Goal: Task Accomplishment & Management: Use online tool/utility

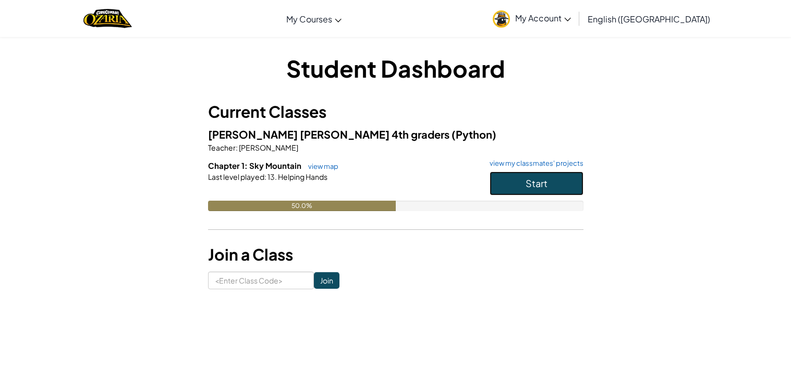
click at [509, 186] on button "Start" at bounding box center [536, 183] width 94 height 24
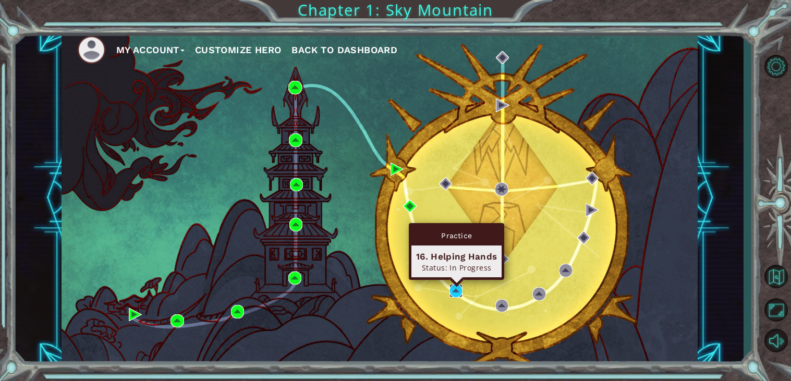
click at [454, 293] on img at bounding box center [456, 291] width 14 height 14
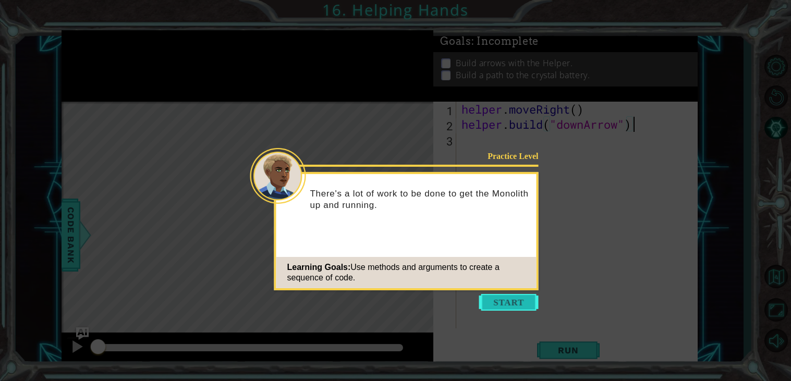
click at [511, 306] on button "Start" at bounding box center [508, 302] width 59 height 17
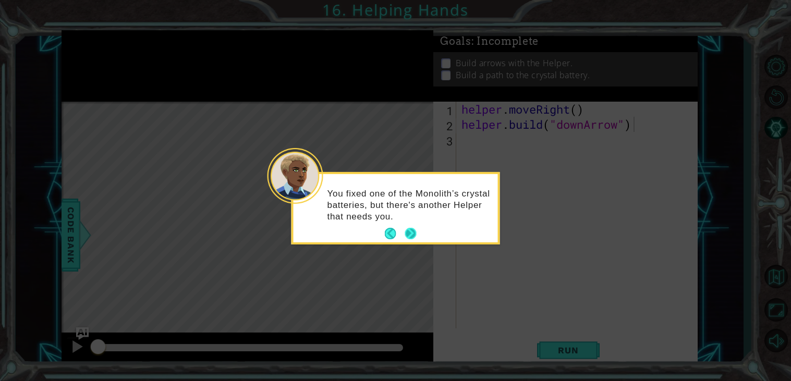
click at [406, 235] on button "Next" at bounding box center [409, 233] width 11 height 11
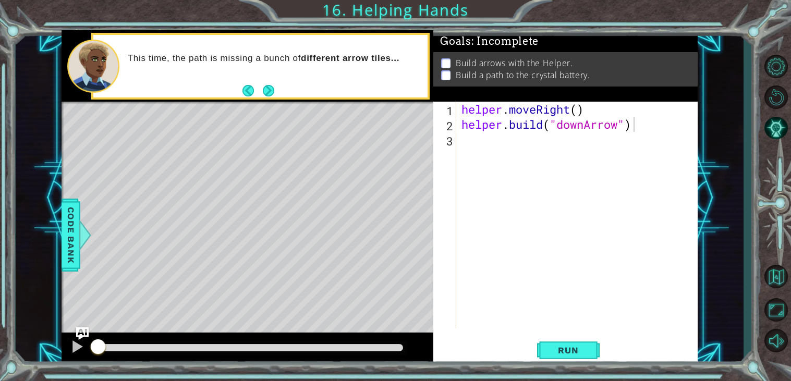
drag, startPoint x: 103, startPoint y: 169, endPoint x: 196, endPoint y: 170, distance: 93.8
click at [196, 170] on div "Level Map" at bounding box center [302, 255] width 482 height 307
click at [563, 341] on button "Run" at bounding box center [568, 350] width 63 height 27
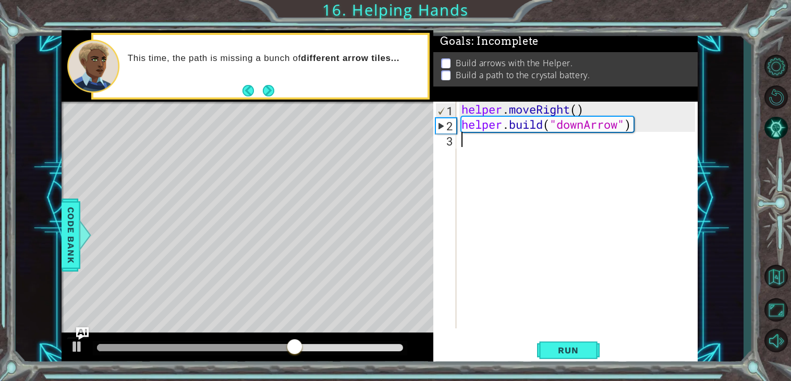
click at [480, 144] on div "helper . moveRight ( ) helper . build ( "downArrow" )" at bounding box center [579, 230] width 241 height 257
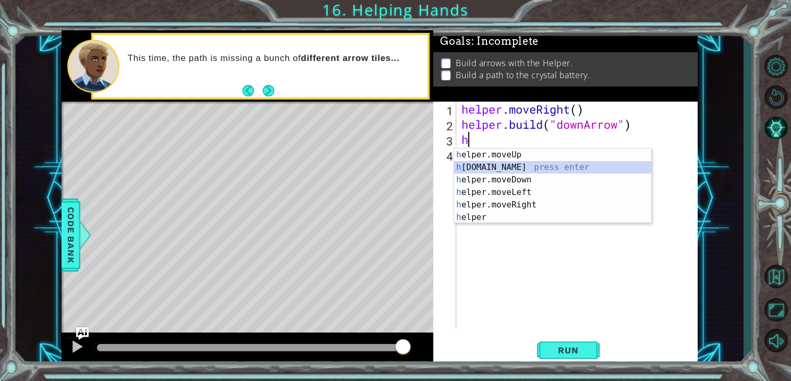
click at [548, 171] on div "h elper.moveUp press enter h elper.build press enter h elper.moveDown press ent…" at bounding box center [552, 199] width 197 height 100
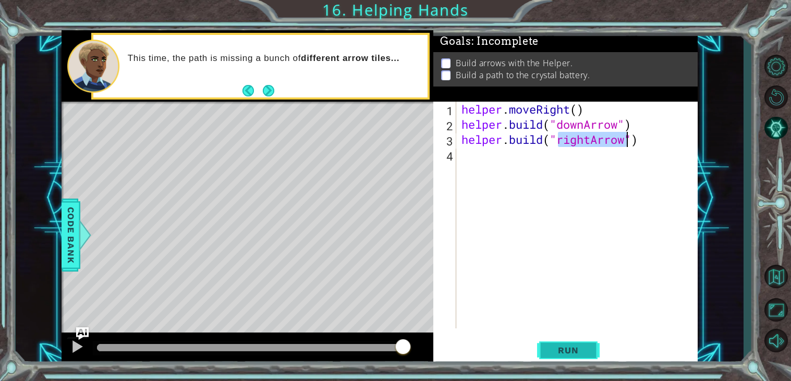
click at [553, 354] on span "Run" at bounding box center [567, 350] width 41 height 10
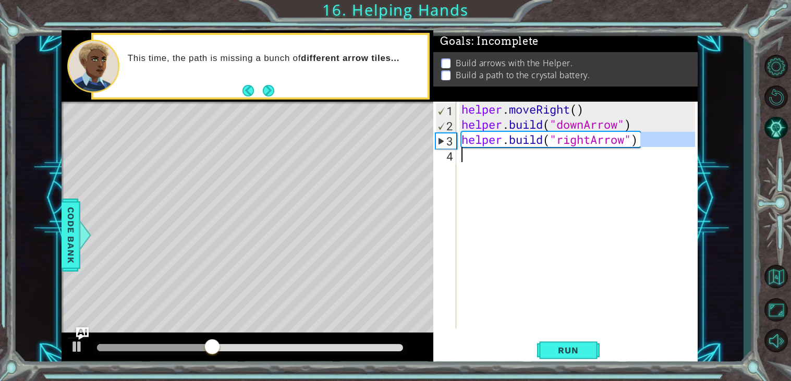
drag, startPoint x: 640, startPoint y: 144, endPoint x: 466, endPoint y: 150, distance: 174.1
click at [466, 150] on div "helper . moveRight ( ) helper . build ( "downArrow" ) helper . build ( "rightAr…" at bounding box center [579, 230] width 241 height 257
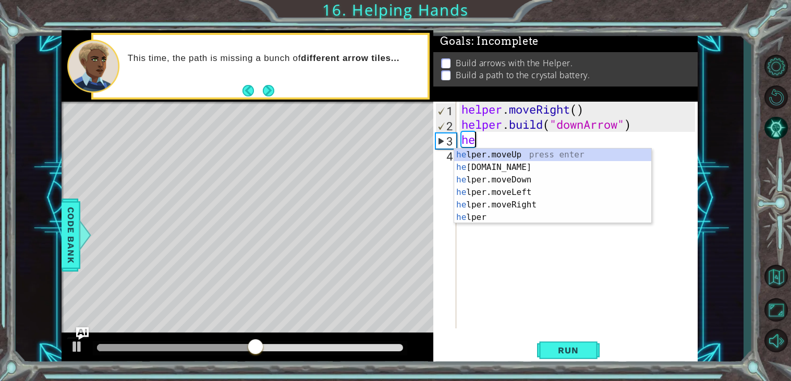
type textarea "h"
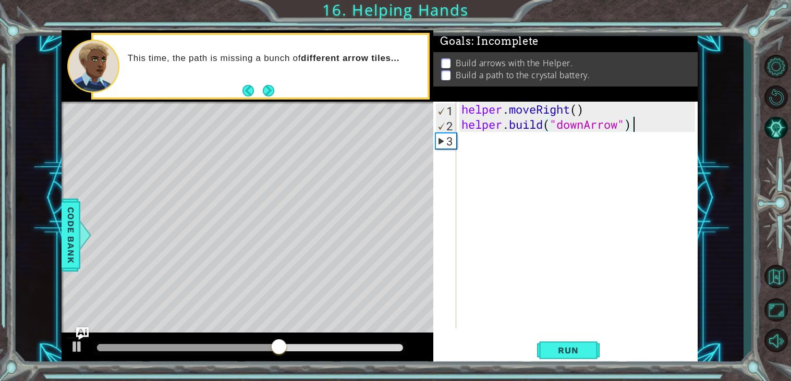
scroll to position [0, 7]
type textarea "helper.build("downArrow")"
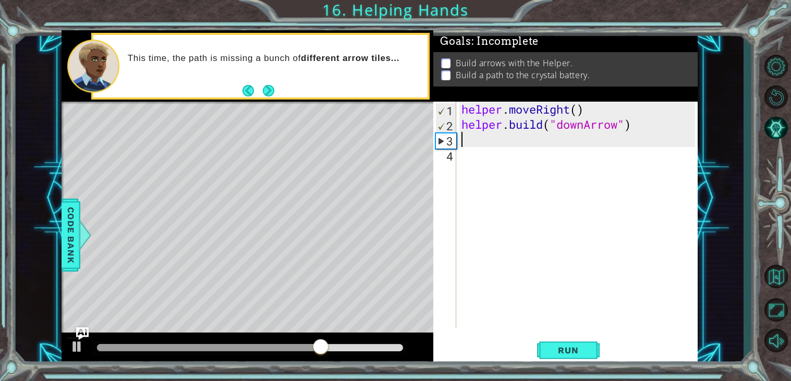
scroll to position [0, 0]
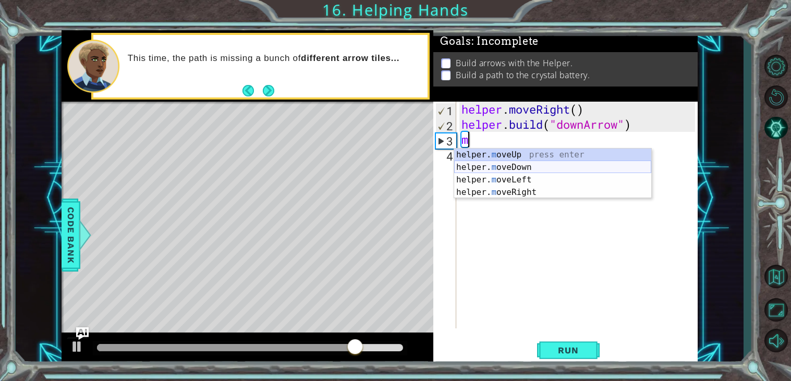
click at [556, 167] on div "helper. m oveUp press enter helper. m oveDown press enter helper. m oveLeft pre…" at bounding box center [552, 186] width 197 height 75
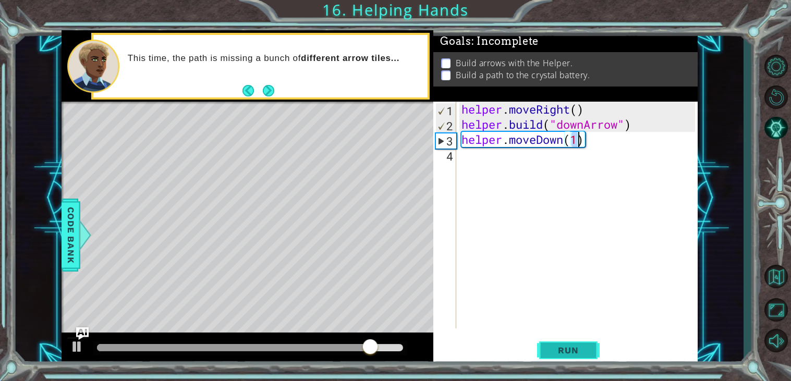
type textarea "helper.moveDown(1)"
click at [580, 353] on span "Run" at bounding box center [567, 350] width 41 height 10
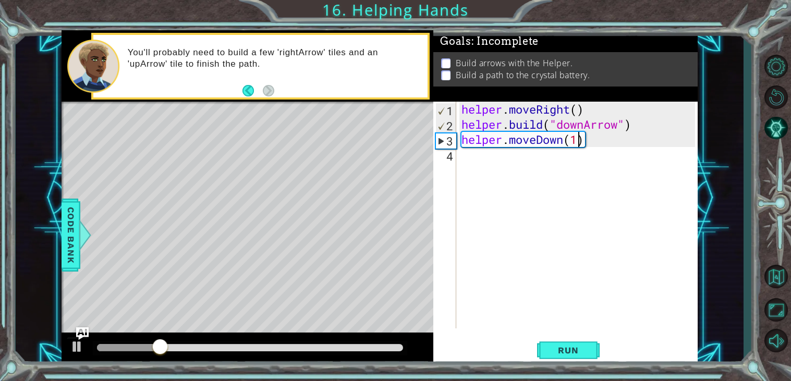
click at [464, 154] on div "helper . moveRight ( ) helper . build ( "downArrow" ) helper . moveDown ( 1 )" at bounding box center [579, 230] width 241 height 257
type textarea "b"
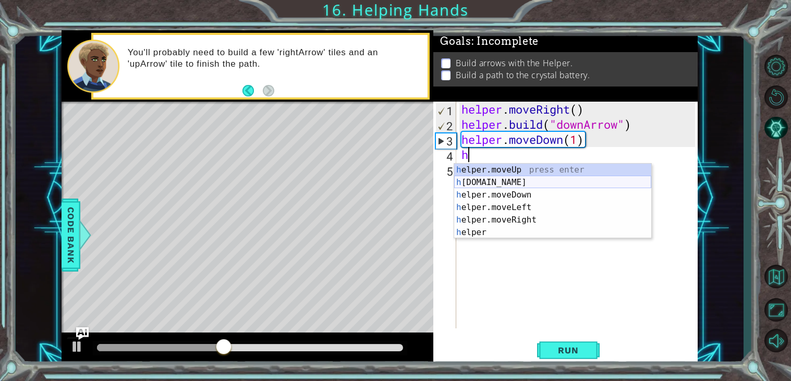
click at [586, 182] on div "h elper.moveUp press enter h elper.build press enter h elper.moveDown press ent…" at bounding box center [552, 214] width 197 height 100
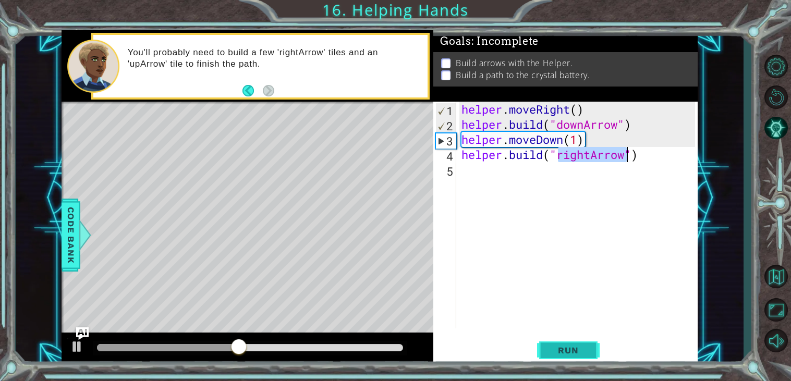
type textarea "helper.build("rightArrow")"
click at [552, 346] on span "Run" at bounding box center [567, 350] width 41 height 10
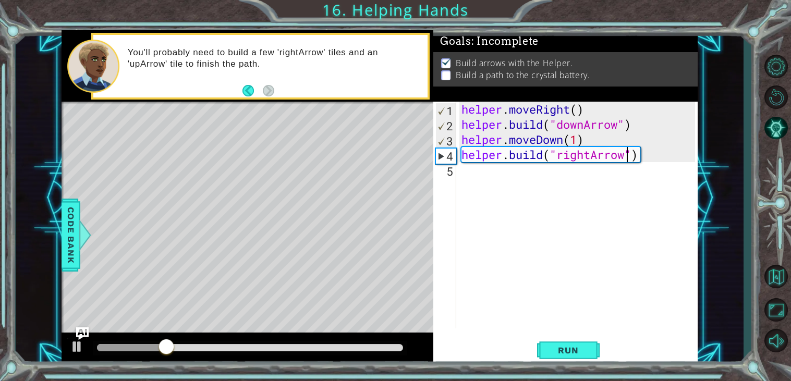
click at [494, 172] on div "helper . moveRight ( ) helper . build ( "downArrow" ) helper . moveDown ( 1 ) h…" at bounding box center [579, 230] width 241 height 257
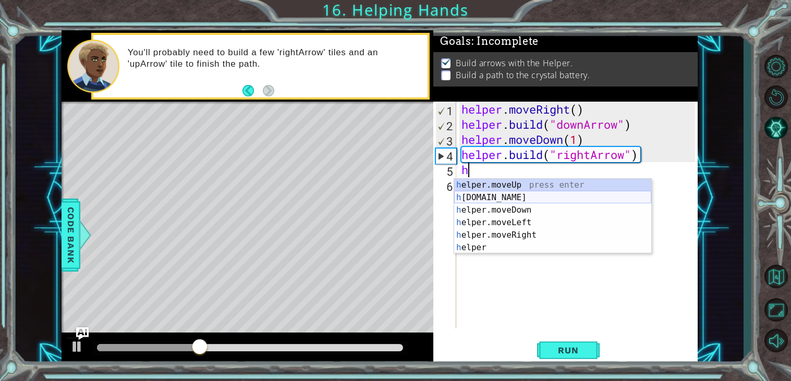
click at [535, 201] on div "h elper.moveUp press enter h elper.build press enter h elper.moveDown press ent…" at bounding box center [552, 229] width 197 height 100
type textarea "helper.build("rightArrow")"
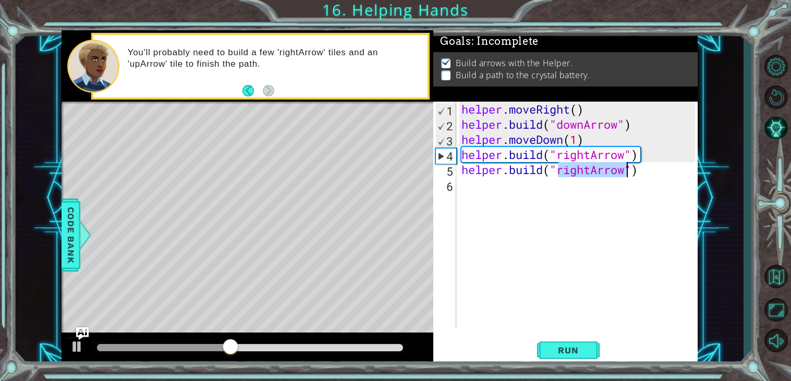
click at [517, 207] on div "helper . moveRight ( ) helper . build ( "downArrow" ) helper . moveDown ( 1 ) h…" at bounding box center [579, 230] width 241 height 257
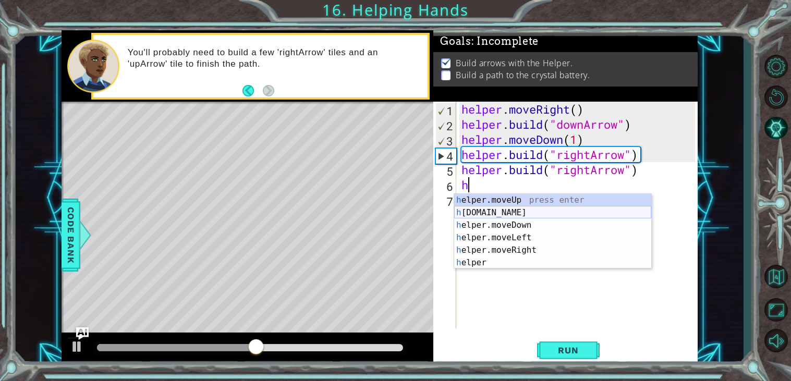
click at [541, 215] on div "h elper.moveUp press enter h elper.build press enter h elper.moveDown press ent…" at bounding box center [552, 244] width 197 height 100
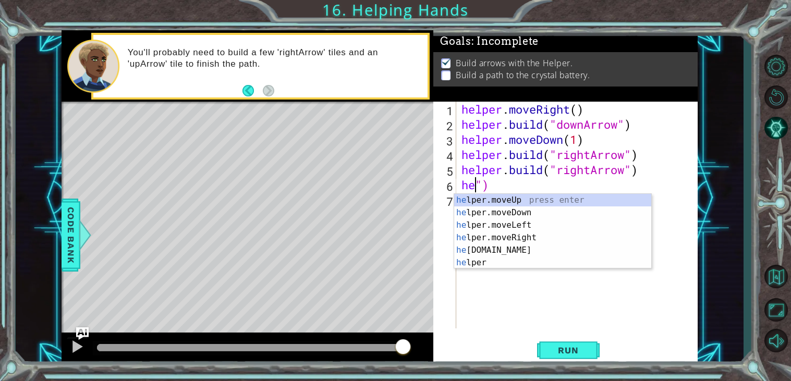
click at [499, 186] on div "helper . moveRight ( ) helper . build ( "downArrow" ) helper . moveDown ( 1 ) h…" at bounding box center [579, 230] width 241 height 257
type textarea "h"
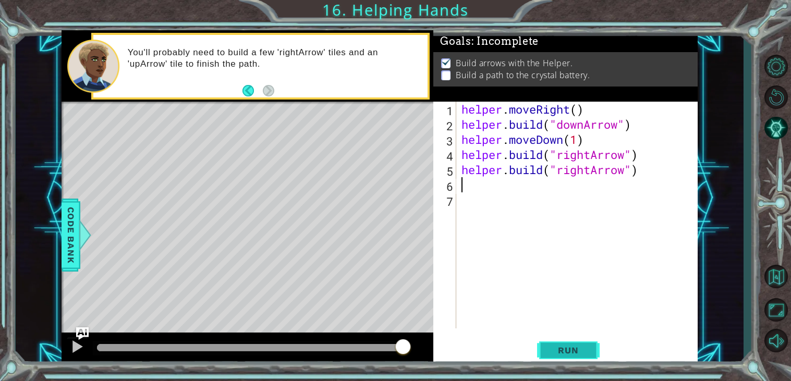
click at [556, 344] on button "Run" at bounding box center [568, 350] width 63 height 27
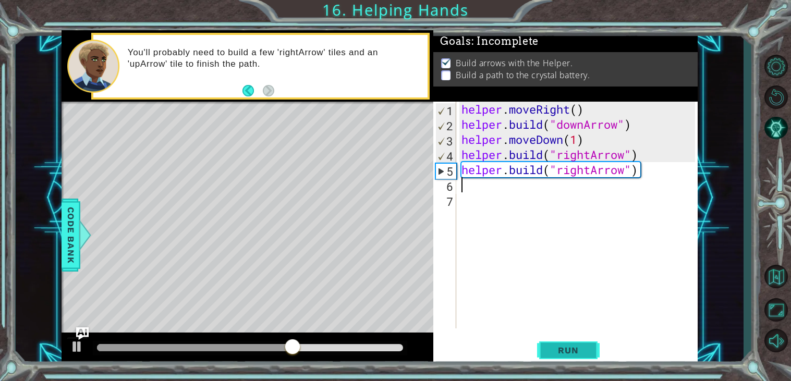
click at [564, 354] on span "Run" at bounding box center [567, 350] width 41 height 10
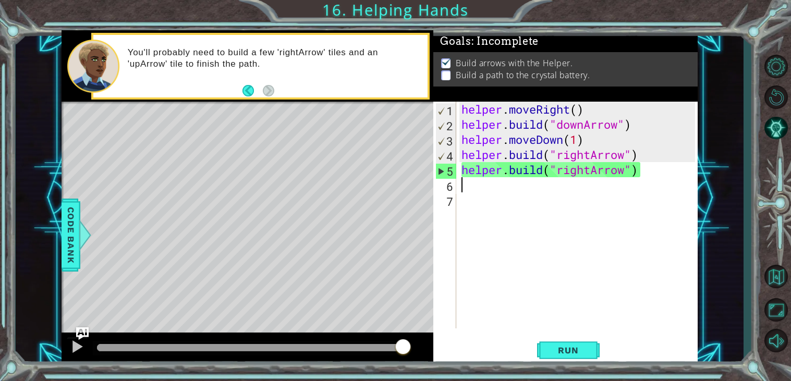
drag, startPoint x: 251, startPoint y: 344, endPoint x: 422, endPoint y: 349, distance: 171.5
click at [422, 349] on div at bounding box center [247, 348] width 372 height 33
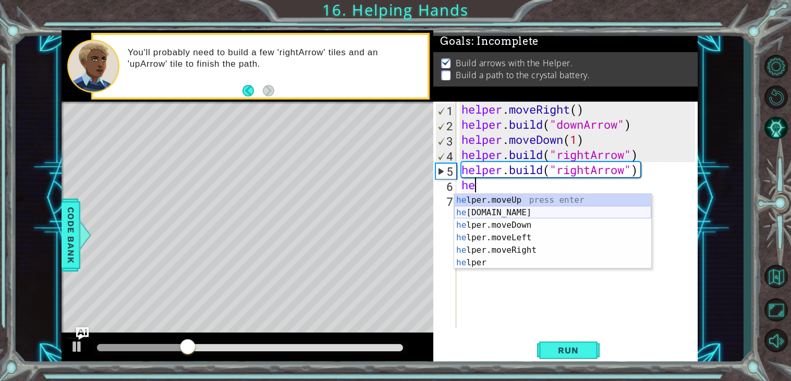
click at [524, 208] on div "he lper.moveUp press enter he lper.build press enter he lper.moveDown press ent…" at bounding box center [552, 244] width 197 height 100
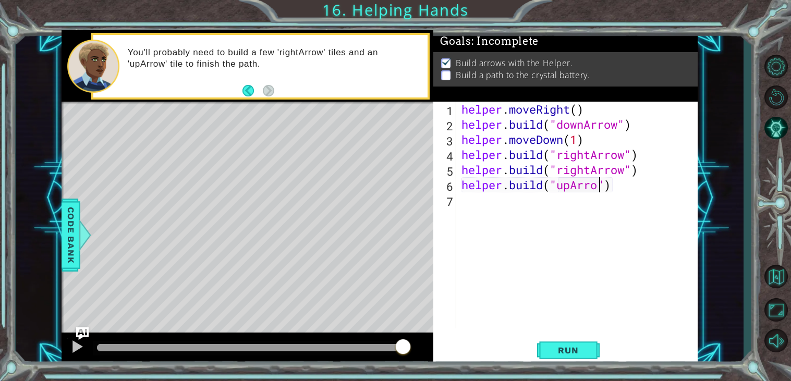
scroll to position [0, 6]
click at [560, 350] on span "Run" at bounding box center [567, 350] width 41 height 10
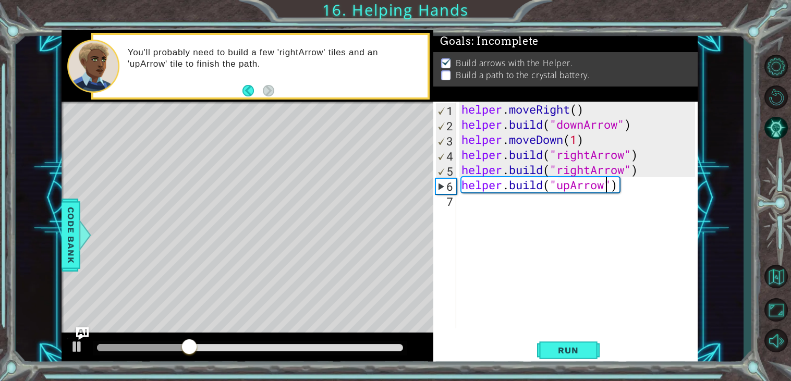
click at [581, 169] on div "helper . moveRight ( ) helper . build ( "downArrow" ) helper . moveDown ( 1 ) h…" at bounding box center [579, 230] width 241 height 257
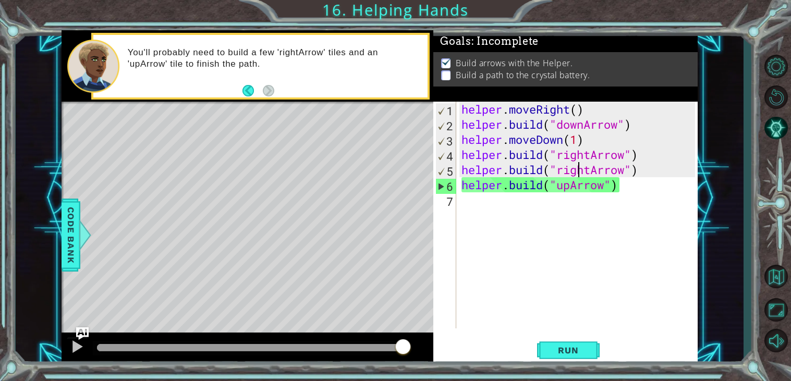
click at [535, 157] on div "helper . moveRight ( ) helper . build ( "downArrow" ) helper . moveDown ( 1 ) h…" at bounding box center [579, 230] width 241 height 257
type textarea "helper.buid("rightArrow")"
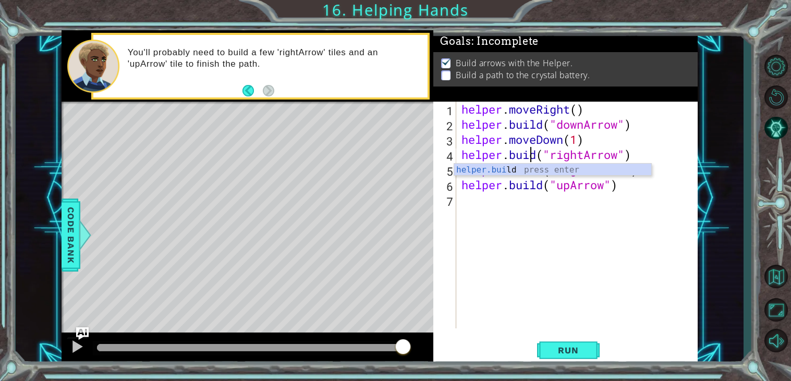
click at [681, 213] on div "helper . moveRight ( ) helper . build ( "downArrow" ) helper . moveDown ( 1 ) h…" at bounding box center [579, 230] width 241 height 257
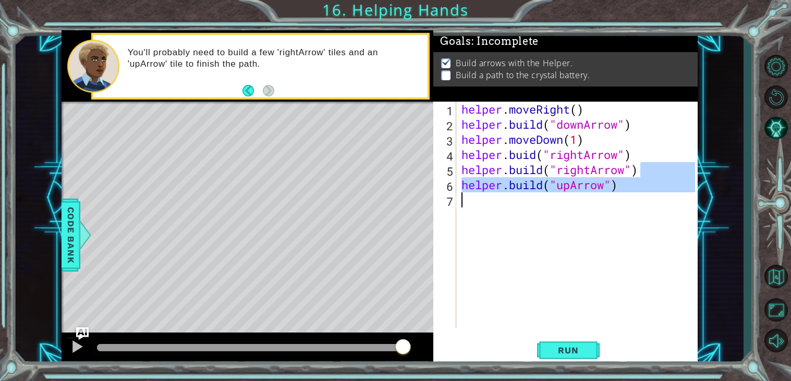
drag, startPoint x: 646, startPoint y: 176, endPoint x: 674, endPoint y: 196, distance: 34.4
click at [674, 196] on div "helper . moveRight ( ) helper . build ( "downArrow" ) helper . moveDown ( 1 ) h…" at bounding box center [579, 230] width 241 height 257
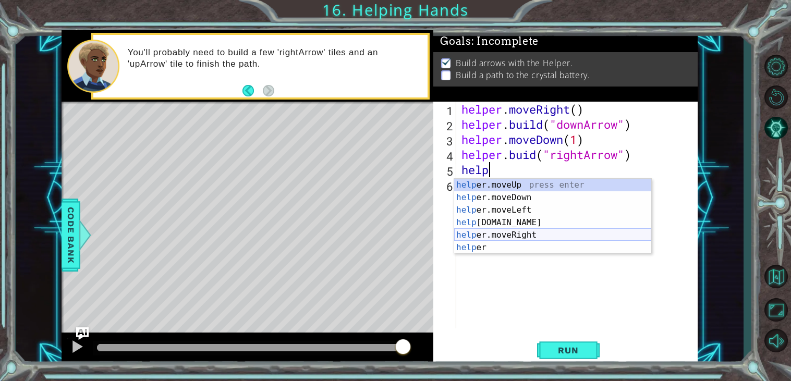
click at [541, 236] on div "help er.moveUp press enter help er.moveDown press enter help er.moveLeft press …" at bounding box center [552, 229] width 197 height 100
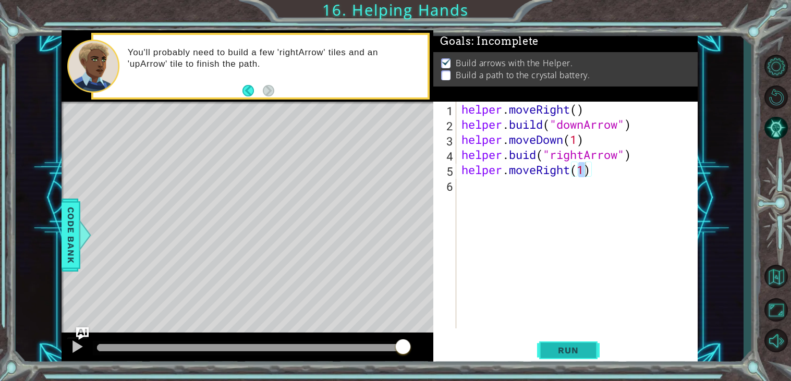
click at [561, 352] on span "Run" at bounding box center [567, 350] width 41 height 10
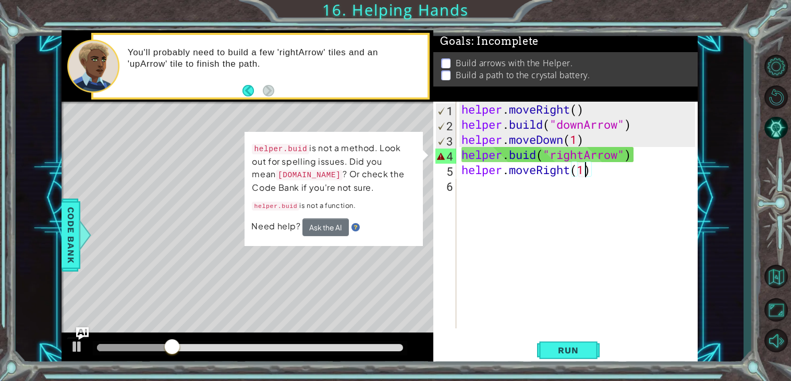
click at [529, 149] on div "helper . moveRight ( ) helper . build ( "downArrow" ) helper . moveDown ( 1 ) h…" at bounding box center [579, 230] width 241 height 257
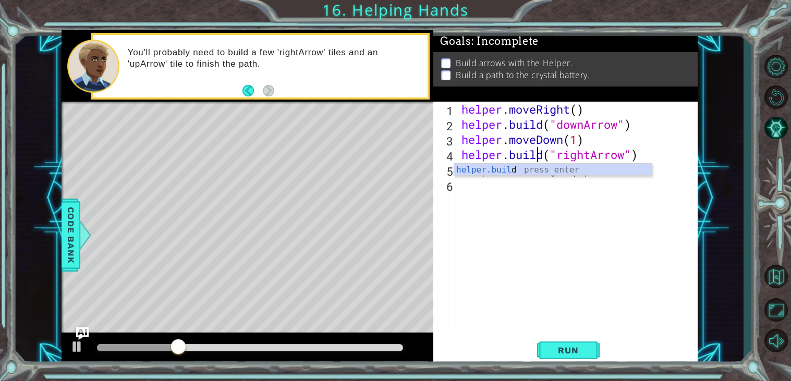
scroll to position [0, 3]
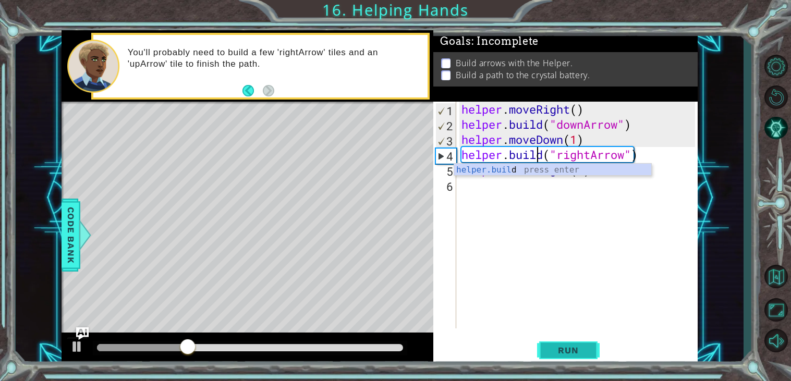
type textarea "helper.build("rightArrow")"
click at [582, 341] on button "Run" at bounding box center [568, 350] width 63 height 27
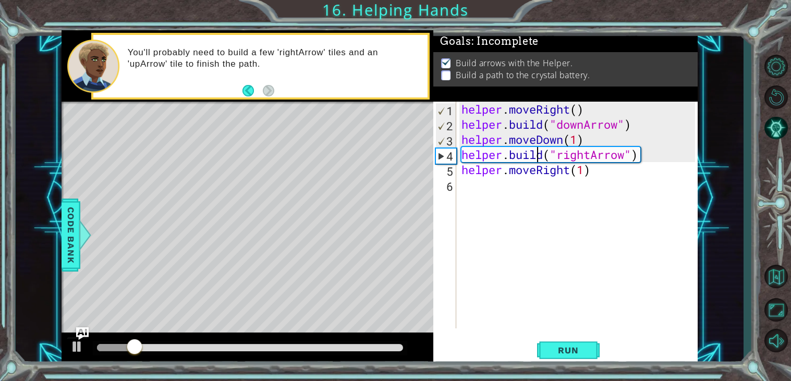
click at [485, 189] on div "helper . moveRight ( ) helper . build ( "downArrow" ) helper . moveDown ( 1 ) h…" at bounding box center [579, 230] width 241 height 257
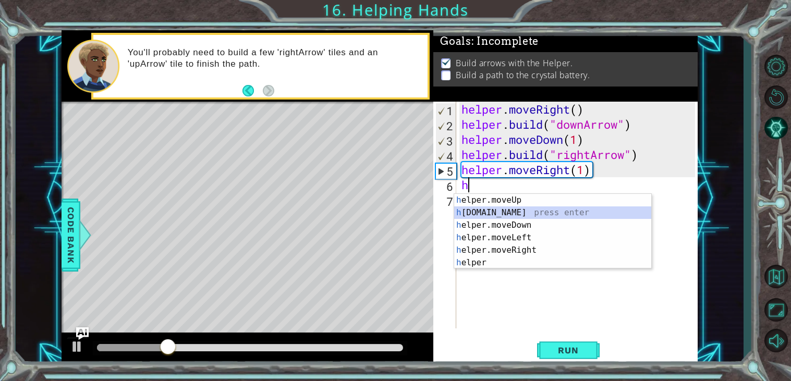
click at [523, 214] on div "h elper.moveUp press enter h elper.build press enter h elper.moveDown press ent…" at bounding box center [552, 244] width 197 height 100
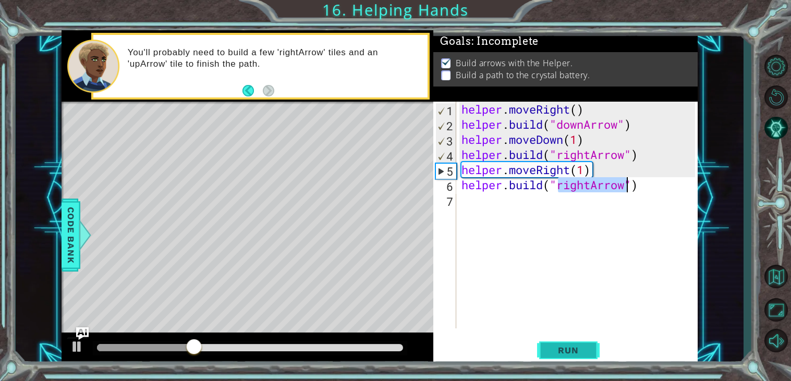
type textarea "helper.build("rightArrow")"
click at [583, 355] on span "Run" at bounding box center [567, 350] width 41 height 10
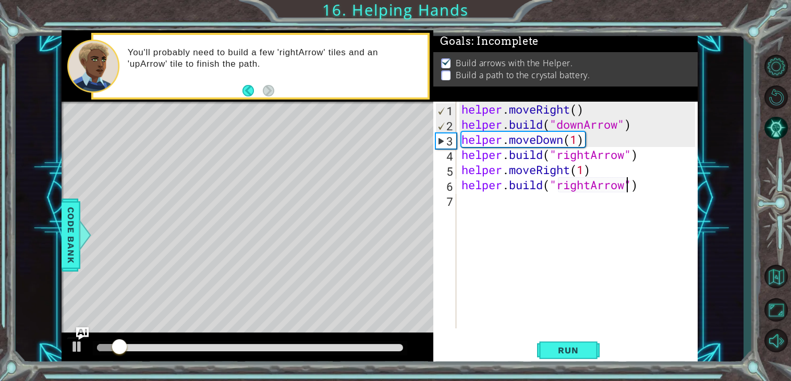
click at [489, 205] on div "helper . moveRight ( ) helper . build ( "downArrow" ) helper . moveDown ( 1 ) h…" at bounding box center [579, 230] width 241 height 257
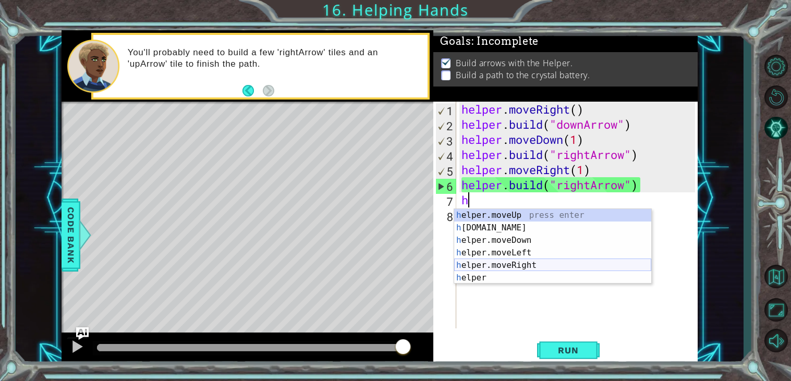
click at [545, 263] on div "h elper.moveUp press enter h elper.build press enter h elper.moveDown press ent…" at bounding box center [552, 259] width 197 height 100
type textarea "helper.moveRight(1)"
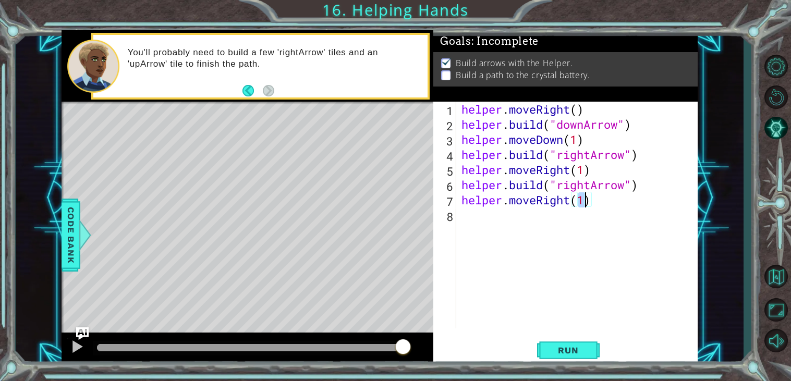
click at [478, 230] on div "helper . moveRight ( ) helper . build ( "downArrow" ) helper . moveDown ( 1 ) h…" at bounding box center [579, 230] width 241 height 257
type textarea "h"
type textarea "b"
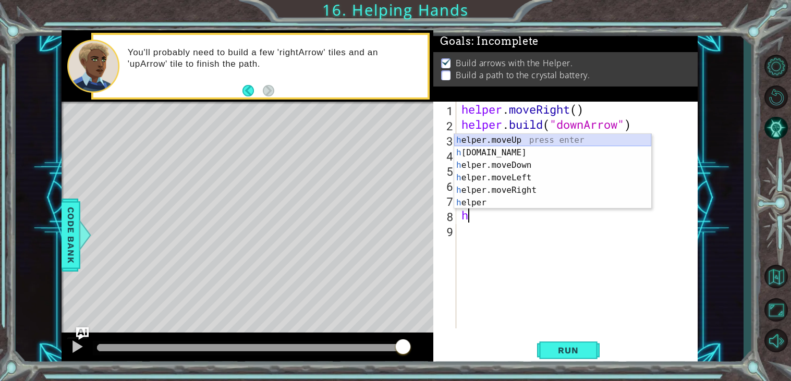
click at [553, 142] on div "h elper.moveUp press enter h elper.build press enter h elper.moveDown press ent…" at bounding box center [552, 184] width 197 height 100
type textarea "helper.moveUp(1)"
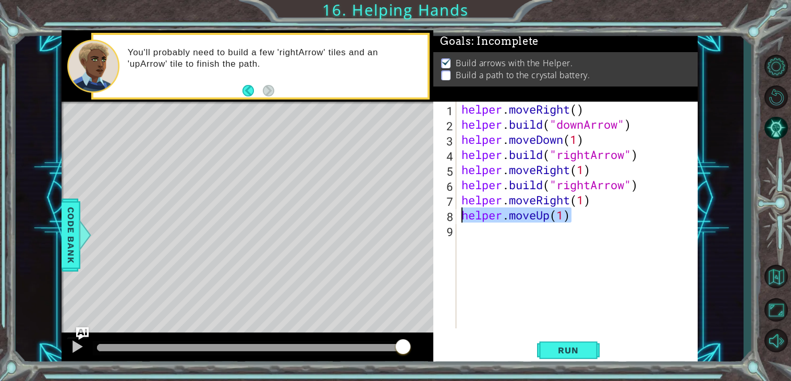
drag, startPoint x: 571, startPoint y: 220, endPoint x: 441, endPoint y: 219, distance: 130.3
click at [441, 219] on div "helper.moveUp(1) 1 2 3 4 5 6 7 8 9 helper . moveRight ( ) helper . build ( "dow…" at bounding box center [564, 215] width 262 height 227
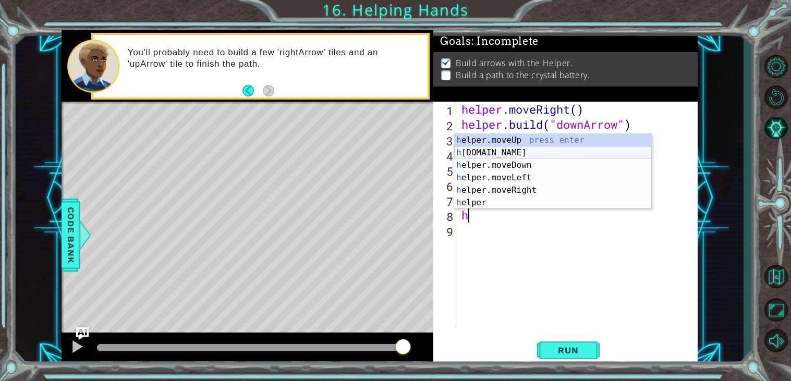
click at [576, 149] on div "h elper.moveUp press enter h elper.build press enter h elper.moveDown press ent…" at bounding box center [552, 184] width 197 height 100
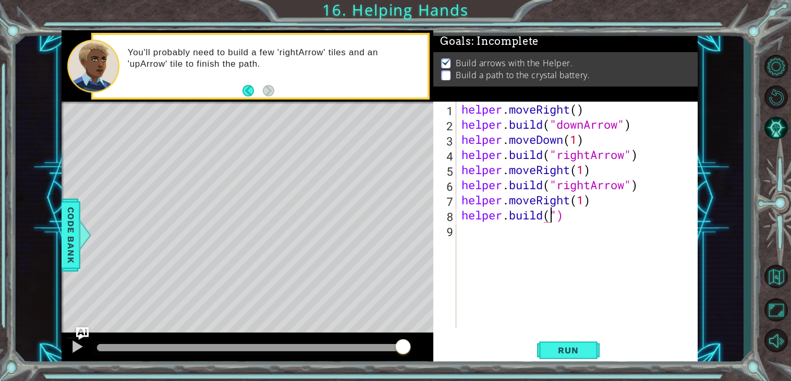
type textarea "helper.build("")"
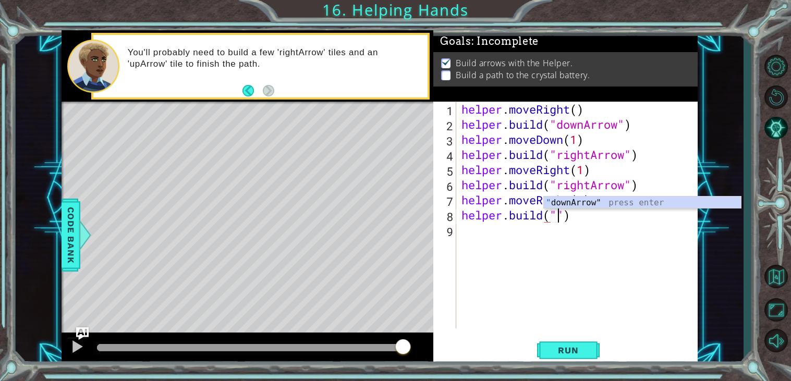
scroll to position [0, 4]
click at [609, 237] on div "helper . moveRight ( ) helper . build ( "downArrow" ) helper . moveDown ( 1 ) h…" at bounding box center [579, 230] width 241 height 257
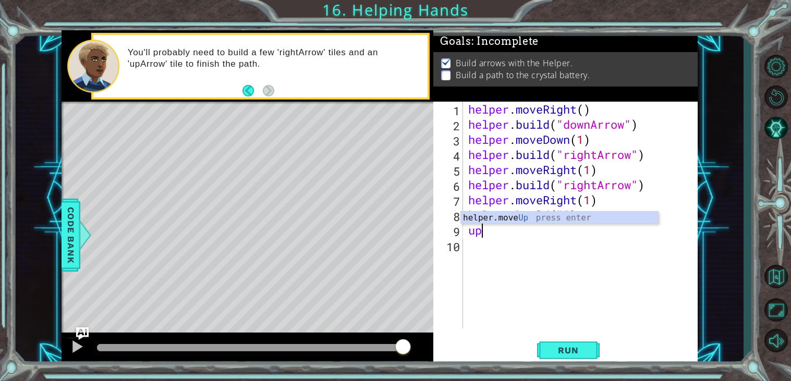
type textarea "u"
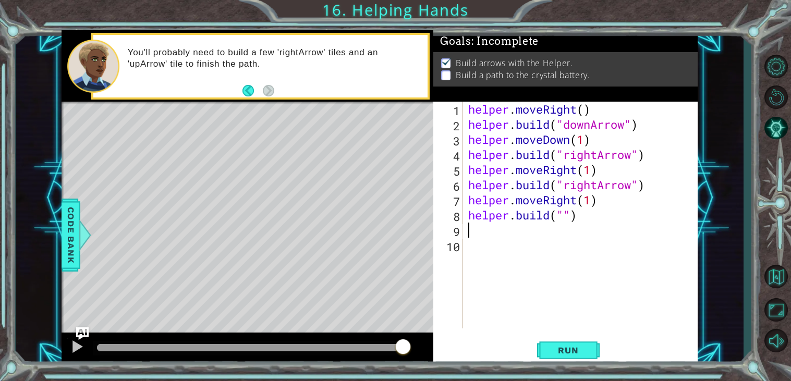
click at [564, 216] on div "helper . moveRight ( ) helper . build ( "downArrow" ) helper . moveDown ( 1 ) h…" at bounding box center [583, 230] width 235 height 257
click at [589, 220] on div "helper . moveRight ( ) helper . build ( "downArrow" ) helper . moveDown ( 1 ) h…" at bounding box center [583, 230] width 235 height 257
type textarea "helper.build("upArrow")"
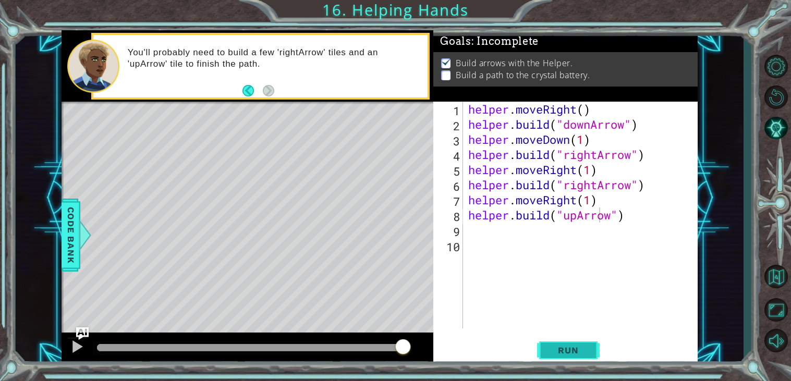
click at [567, 359] on button "Run" at bounding box center [568, 350] width 63 height 27
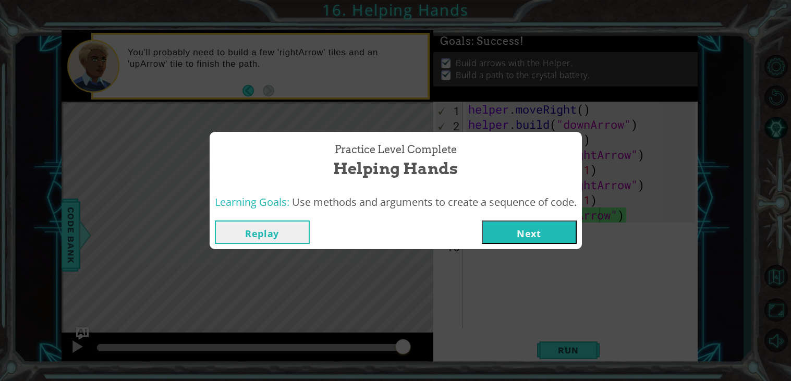
click at [521, 231] on button "Next" at bounding box center [529, 231] width 95 height 23
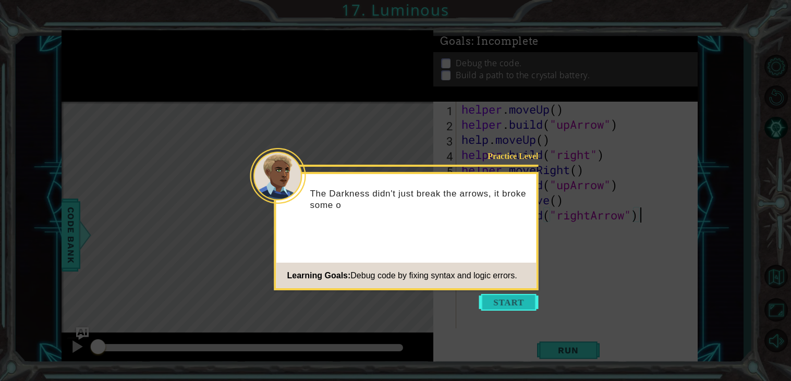
click at [509, 300] on button "Start" at bounding box center [508, 302] width 59 height 17
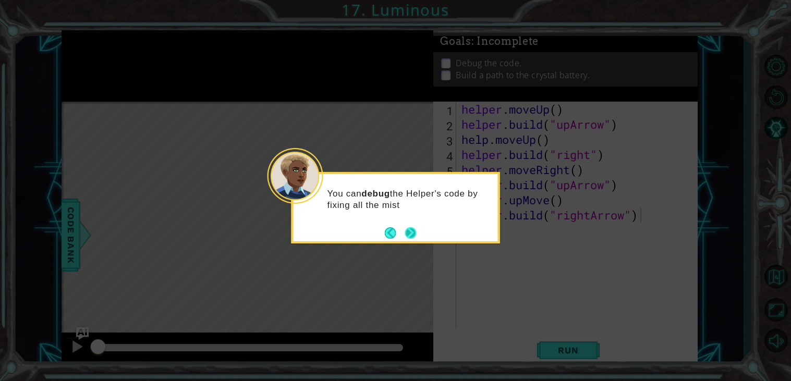
click at [406, 228] on button "Next" at bounding box center [410, 232] width 11 height 11
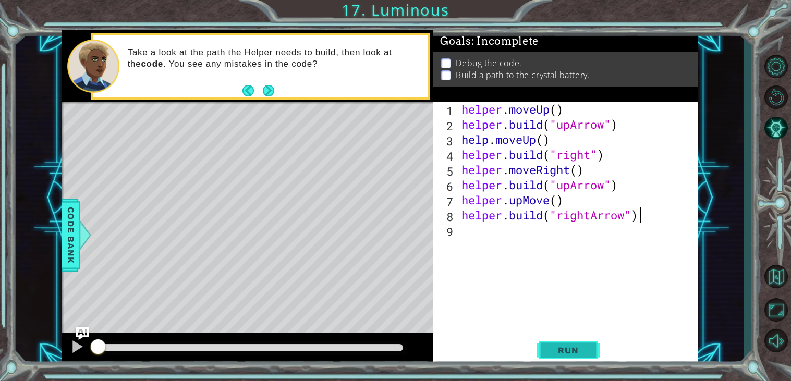
click at [571, 352] on span "Run" at bounding box center [567, 350] width 41 height 10
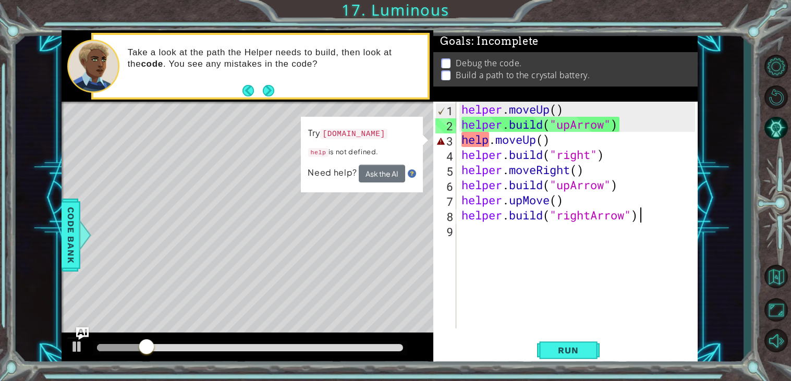
click at [545, 139] on div "helper . moveUp ( ) helper . build ( "upArrow" ) help . moveUp ( ) helper . bui…" at bounding box center [579, 230] width 241 height 257
click at [379, 180] on button "Ask the AI" at bounding box center [382, 174] width 46 height 18
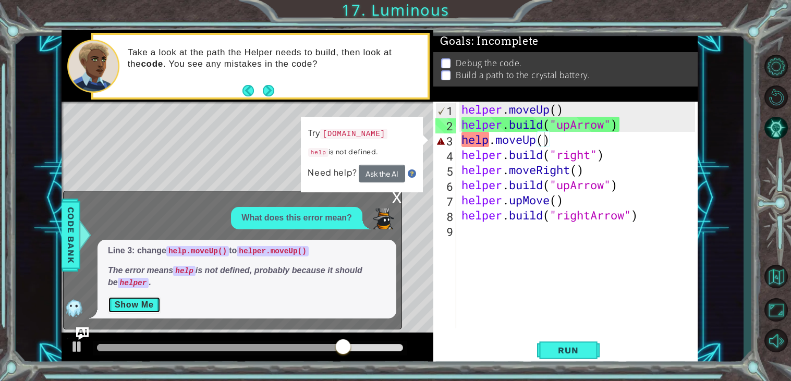
click at [149, 311] on button "Show Me" at bounding box center [134, 305] width 53 height 17
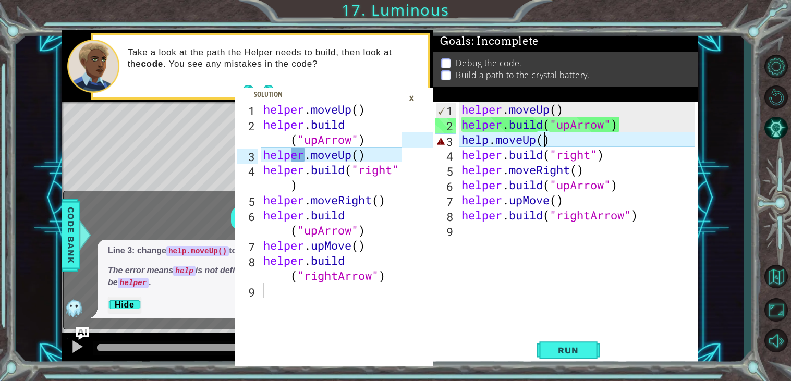
scroll to position [0, 3]
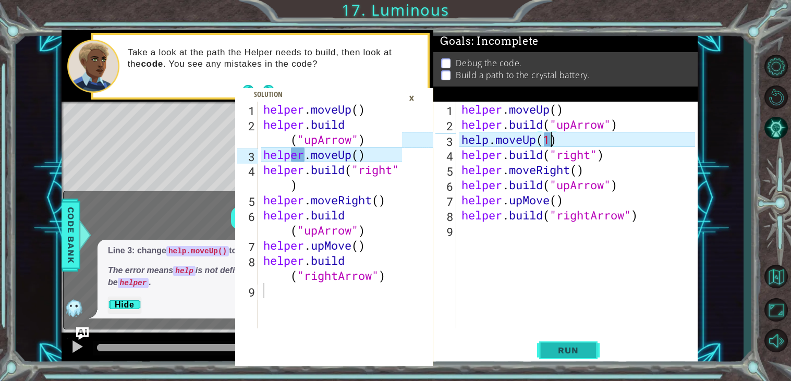
click at [552, 340] on button "Run" at bounding box center [568, 350] width 63 height 27
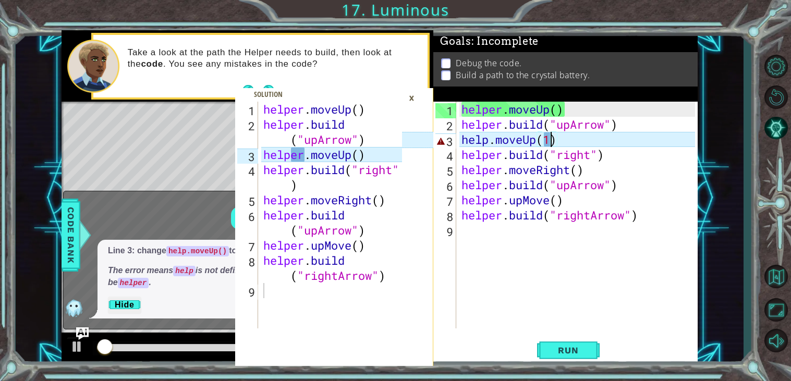
click at [412, 98] on div "×" at bounding box center [411, 98] width 16 height 18
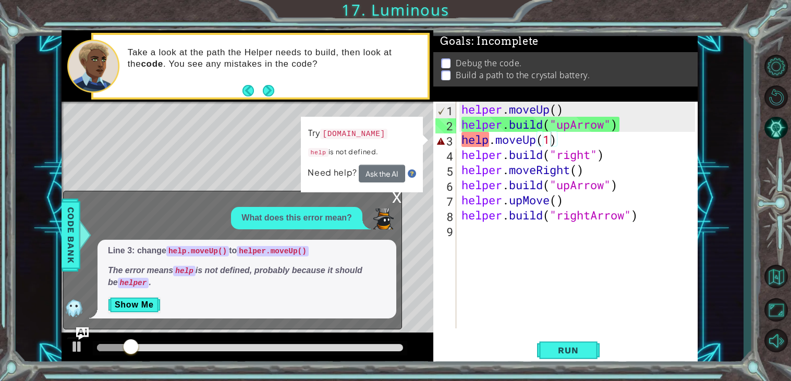
click at [546, 143] on div "helper . moveUp ( ) helper . build ( "upArrow" ) help . moveUp ( 1 ) helper . b…" at bounding box center [579, 230] width 241 height 257
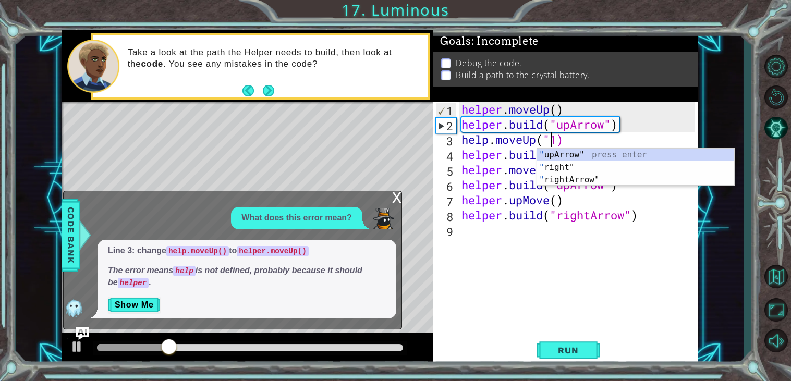
click at [557, 135] on div "helper . moveUp ( ) helper . build ( "upArrow" ) help . moveUp ( "1) helper . b…" at bounding box center [579, 230] width 241 height 257
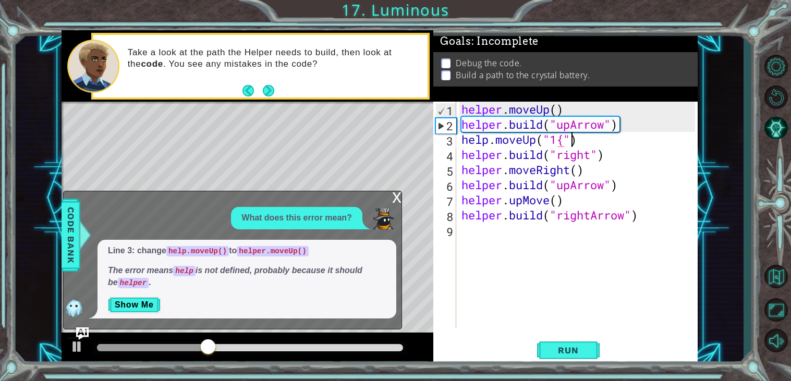
scroll to position [0, 4]
click at [562, 141] on div "helper . moveUp ( ) helper . build ( "upArrow" ) help . moveUp ( "1{" ) helper …" at bounding box center [579, 230] width 241 height 257
click at [565, 356] on button "Run" at bounding box center [568, 350] width 63 height 27
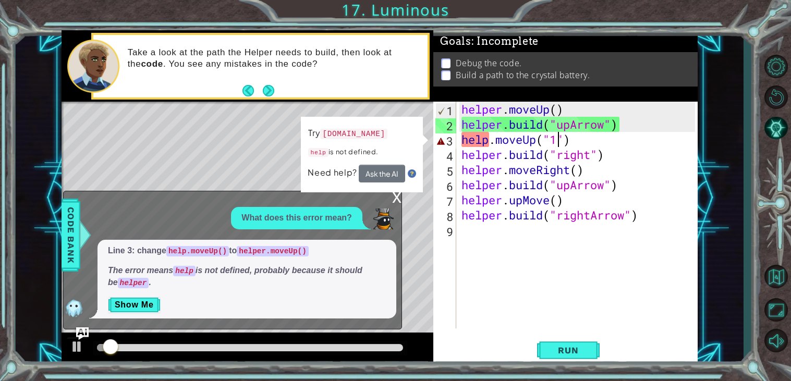
click at [396, 195] on div "x" at bounding box center [396, 196] width 9 height 10
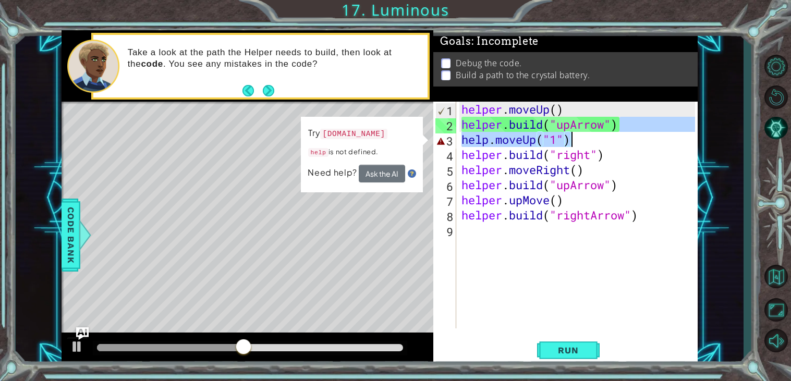
drag, startPoint x: 625, startPoint y: 128, endPoint x: 572, endPoint y: 144, distance: 55.6
click at [572, 144] on div "helper . moveUp ( ) helper . build ( "upArrow" ) help . moveUp ( "1" ) helper .…" at bounding box center [579, 230] width 241 height 257
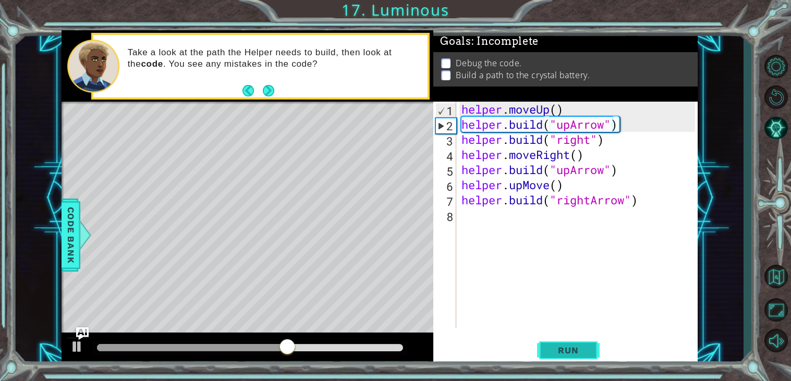
click at [556, 337] on button "Run" at bounding box center [568, 350] width 63 height 27
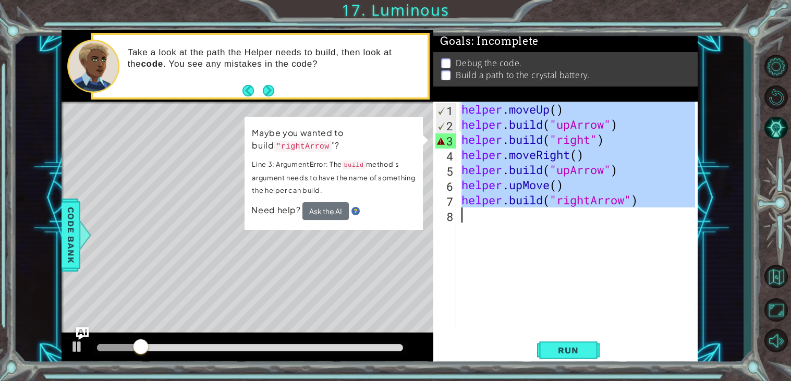
drag, startPoint x: 453, startPoint y: 107, endPoint x: 665, endPoint y: 287, distance: 277.7
click at [665, 287] on div "helper.build("upArrow") 1 2 3 4 5 6 7 8 helper . moveUp ( ) helper . build ( "u…" at bounding box center [564, 215] width 262 height 227
type textarea "helper.build("rightArrow")"
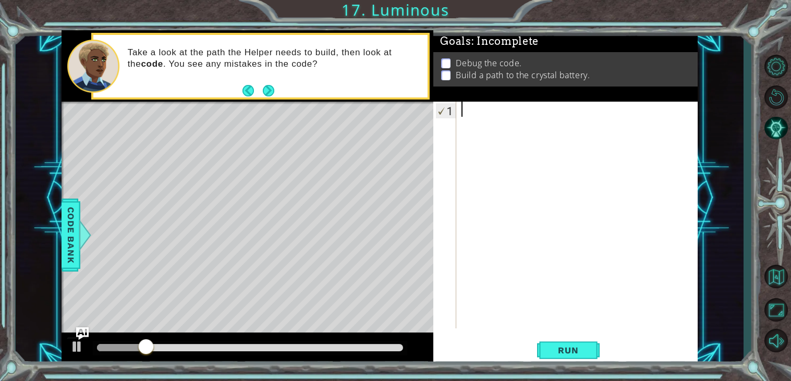
scroll to position [0, 0]
click at [263, 90] on button "Next" at bounding box center [268, 90] width 11 height 11
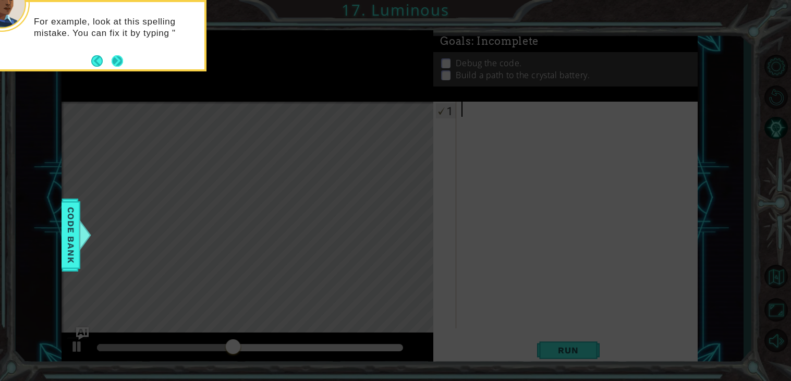
click at [120, 65] on button "Next" at bounding box center [117, 60] width 11 height 11
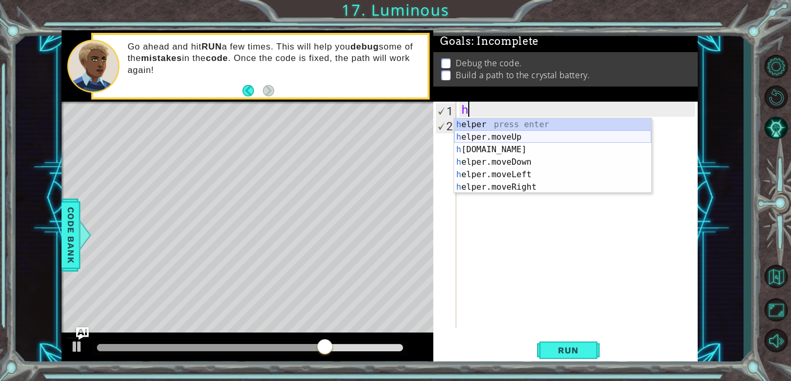
click at [539, 133] on div "h elper press enter h elper.moveUp press enter h elper.build press enter h elpe…" at bounding box center [552, 168] width 197 height 100
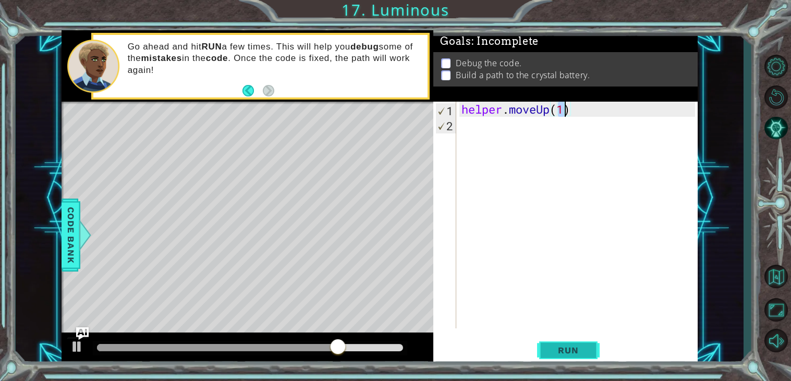
click at [565, 351] on span "Run" at bounding box center [567, 350] width 41 height 10
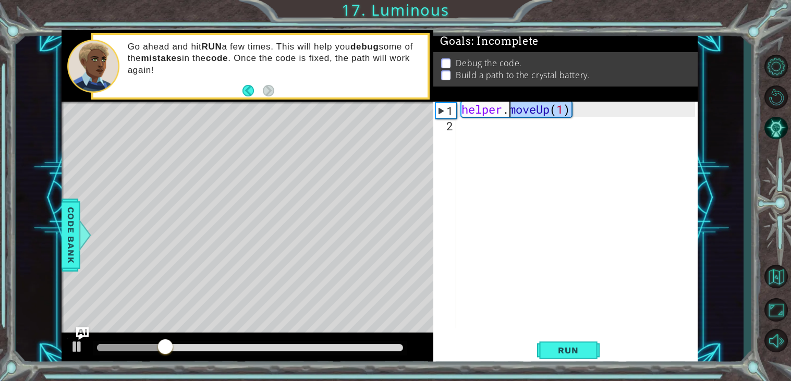
drag, startPoint x: 582, startPoint y: 114, endPoint x: 507, endPoint y: 112, distance: 75.1
click at [507, 112] on div "helper . moveUp ( 1 )" at bounding box center [579, 230] width 241 height 257
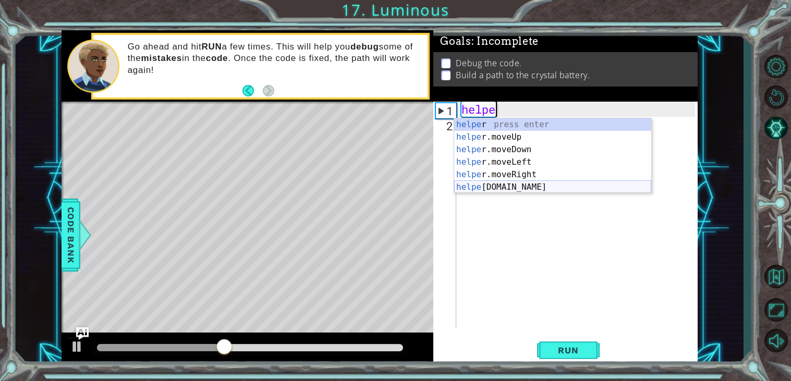
click at [543, 187] on div "helpe r press enter helpe r.moveUp press enter helpe r.moveDown press enter hel…" at bounding box center [552, 168] width 197 height 100
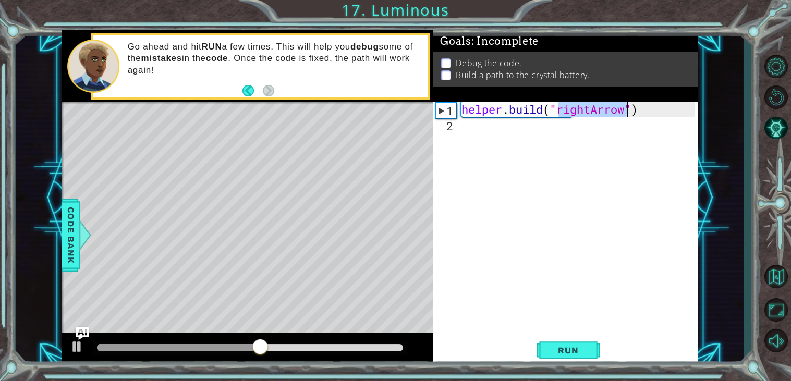
click at [589, 109] on div "helper . build ( "rightArrow" )" at bounding box center [577, 215] width 236 height 227
click at [588, 109] on div "helper . build ( "rightArrow" )" at bounding box center [579, 230] width 241 height 257
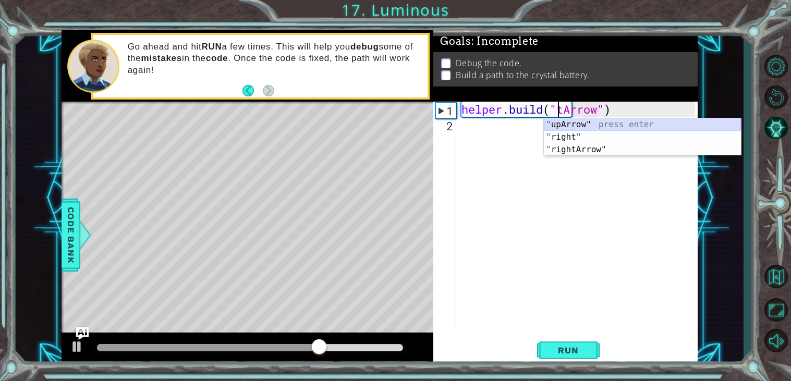
click at [640, 126] on div "" upArrow" press enter " right" press enter " rightArrow" press enter" at bounding box center [642, 149] width 197 height 63
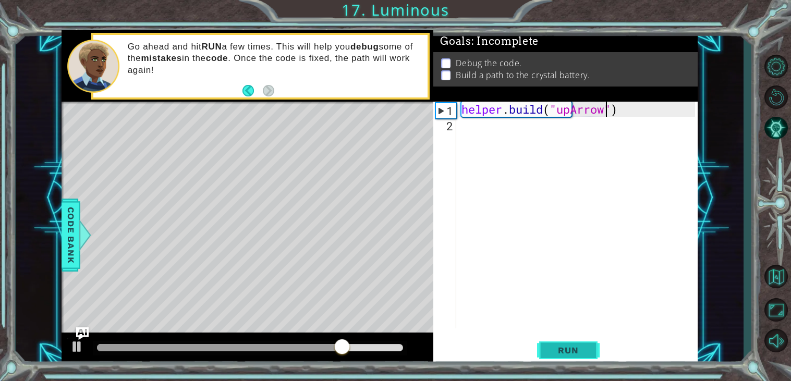
click at [543, 353] on button "Run" at bounding box center [568, 350] width 63 height 27
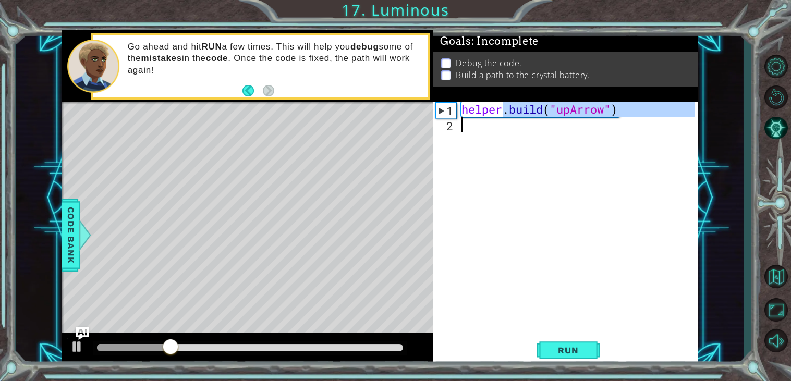
drag, startPoint x: 504, startPoint y: 111, endPoint x: 646, endPoint y: 151, distance: 147.8
click at [646, 151] on div "helper . build ( "upArrow" )" at bounding box center [579, 230] width 241 height 257
type textarea "helper"
